Goal: Task Accomplishment & Management: Complete application form

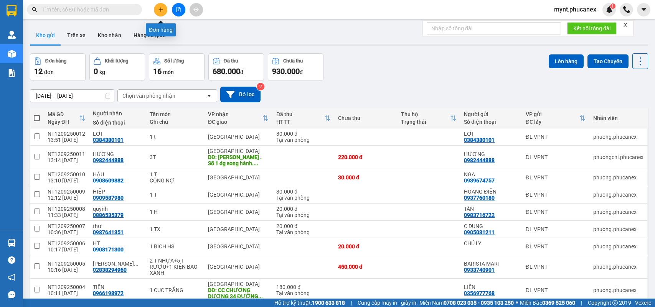
click at [157, 13] on button at bounding box center [160, 9] width 13 height 13
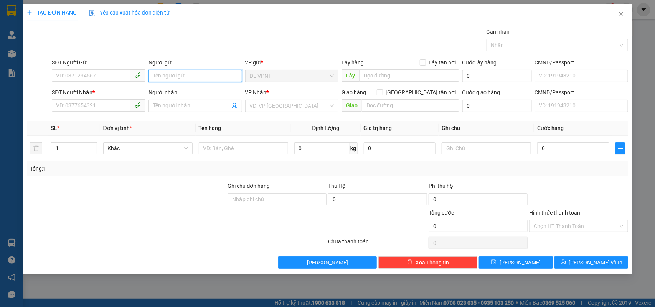
click at [181, 80] on input "Người gửi" at bounding box center [196, 76] width 94 height 12
type input "V"
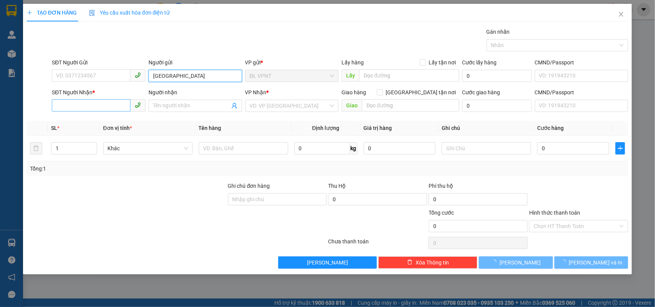
type input "[GEOGRAPHIC_DATA]"
click at [99, 104] on input "SĐT Người Nhận *" at bounding box center [91, 105] width 79 height 12
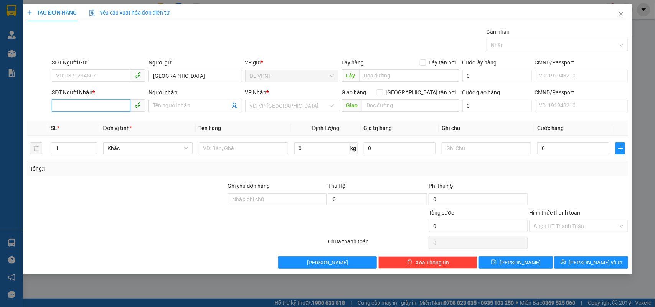
type input "2"
click at [92, 124] on div "0938992116 - TÙNG" at bounding box center [98, 121] width 84 height 8
type input "0938992116"
type input "TÙNG"
type input "0938992116"
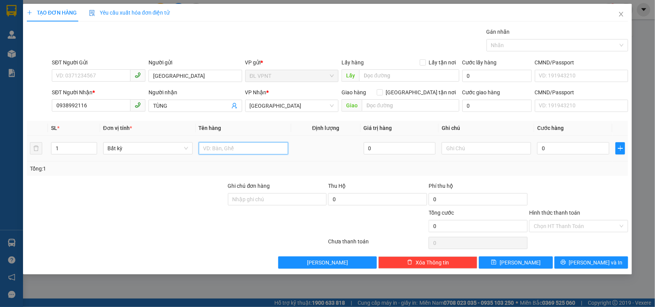
click at [200, 146] on input "text" at bounding box center [243, 148] width 89 height 12
type input "9t"
drag, startPoint x: 59, startPoint y: 144, endPoint x: 52, endPoint y: 147, distance: 6.9
click at [52, 147] on input "1" at bounding box center [73, 149] width 45 height 12
type input "9"
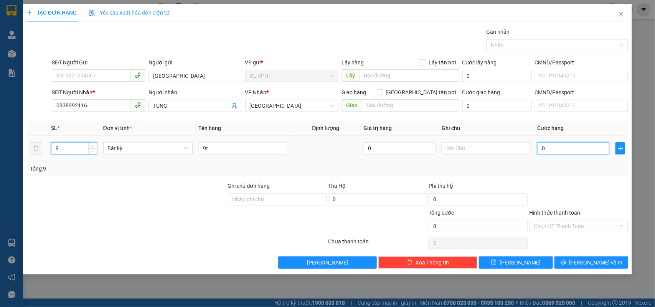
click at [595, 144] on input "0" at bounding box center [573, 148] width 72 height 12
type input "4"
type input "45"
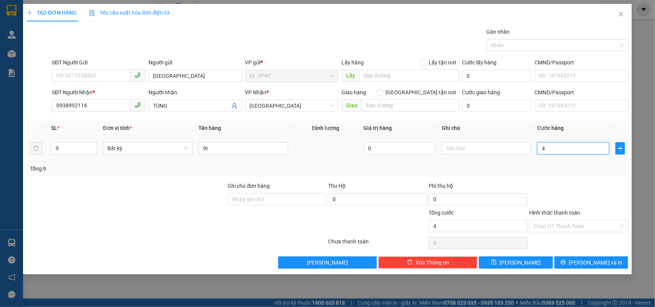
type input "45"
type input "450"
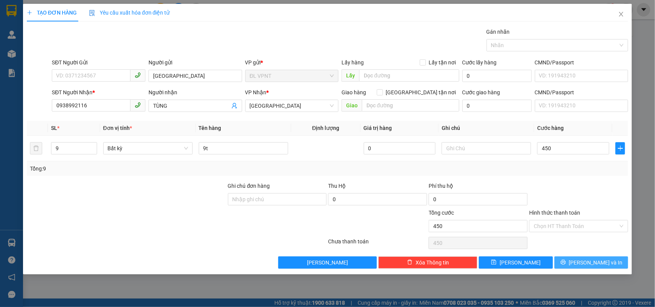
type input "450.000"
click at [588, 268] on button "[PERSON_NAME] và In" at bounding box center [592, 263] width 74 height 12
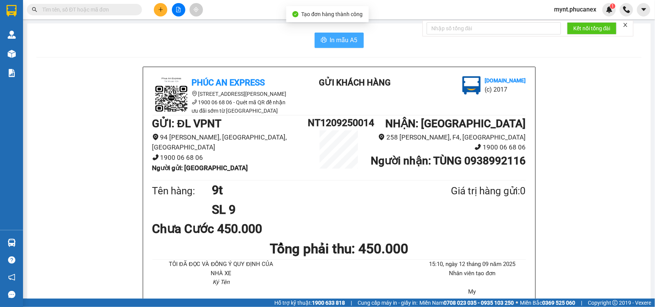
click at [330, 41] on span "In mẫu A5" at bounding box center [344, 40] width 28 height 10
